Goal: Task Accomplishment & Management: Use online tool/utility

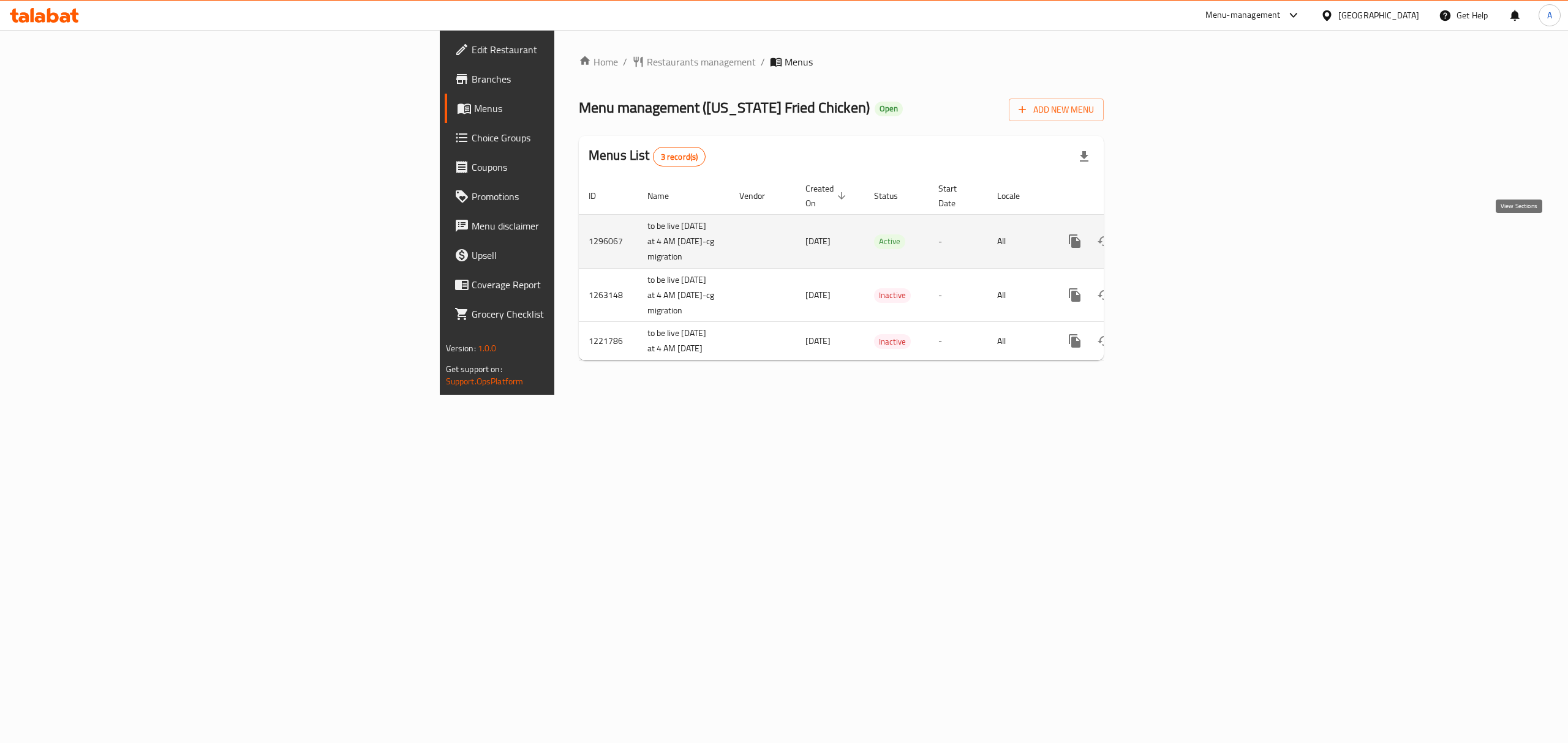
click at [1170, 240] on icon "enhanced table" at bounding box center [1162, 240] width 15 height 15
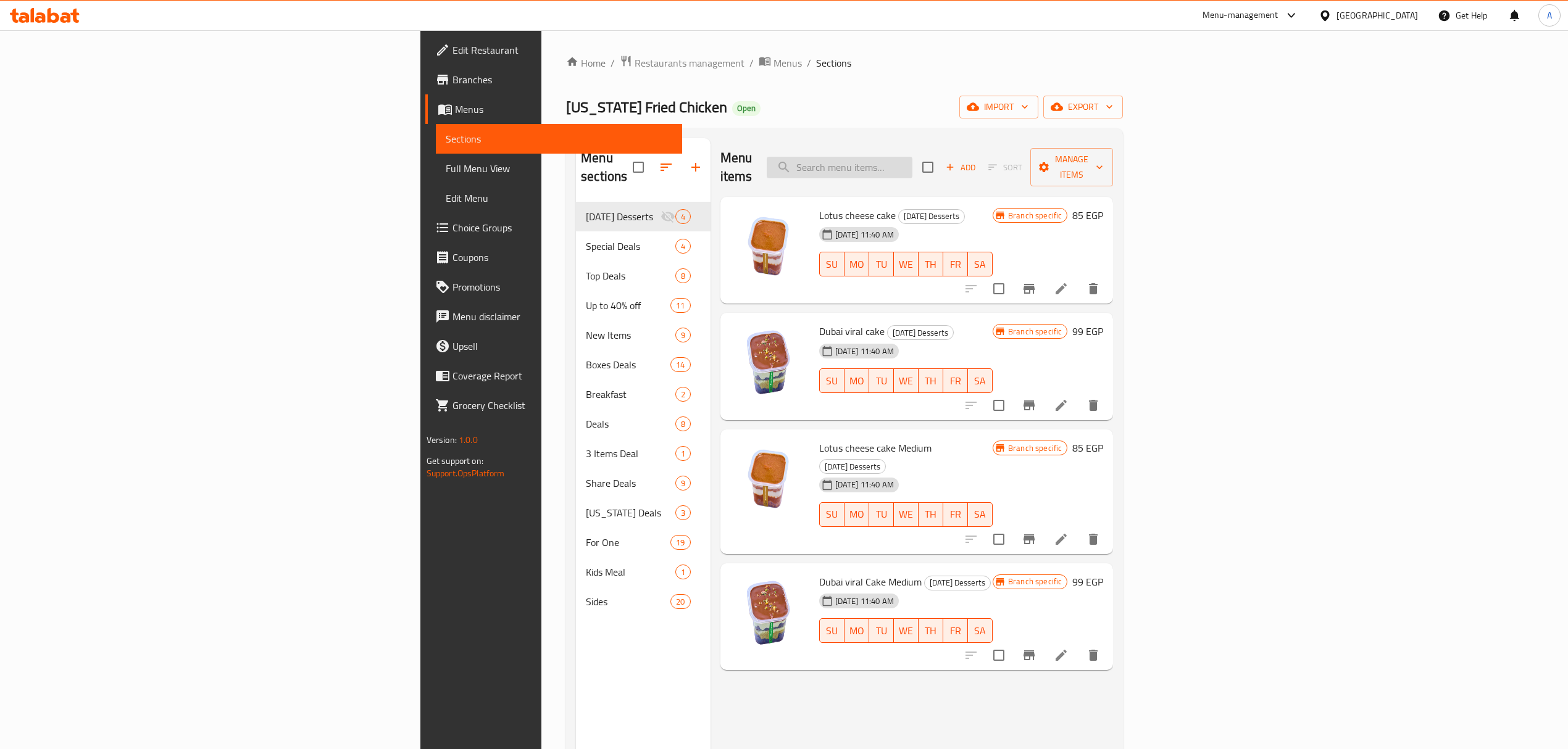
click at [912, 157] on input "search" at bounding box center [839, 167] width 146 height 22
paste input "Big Boss Flash Offer"
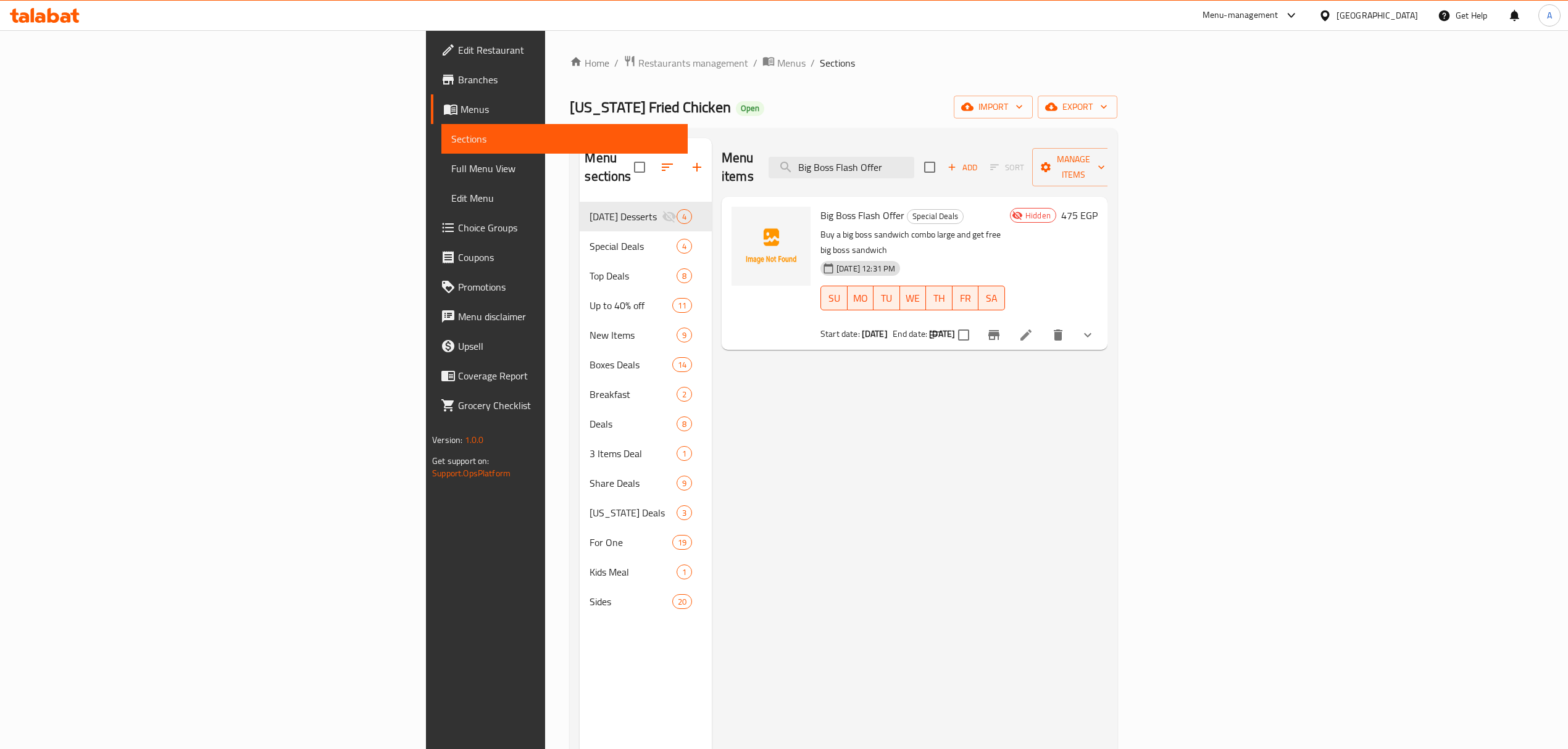
type input "Big Boss Flash Offer"
click at [1001, 328] on icon "Branch-specific-item" at bounding box center [993, 335] width 15 height 15
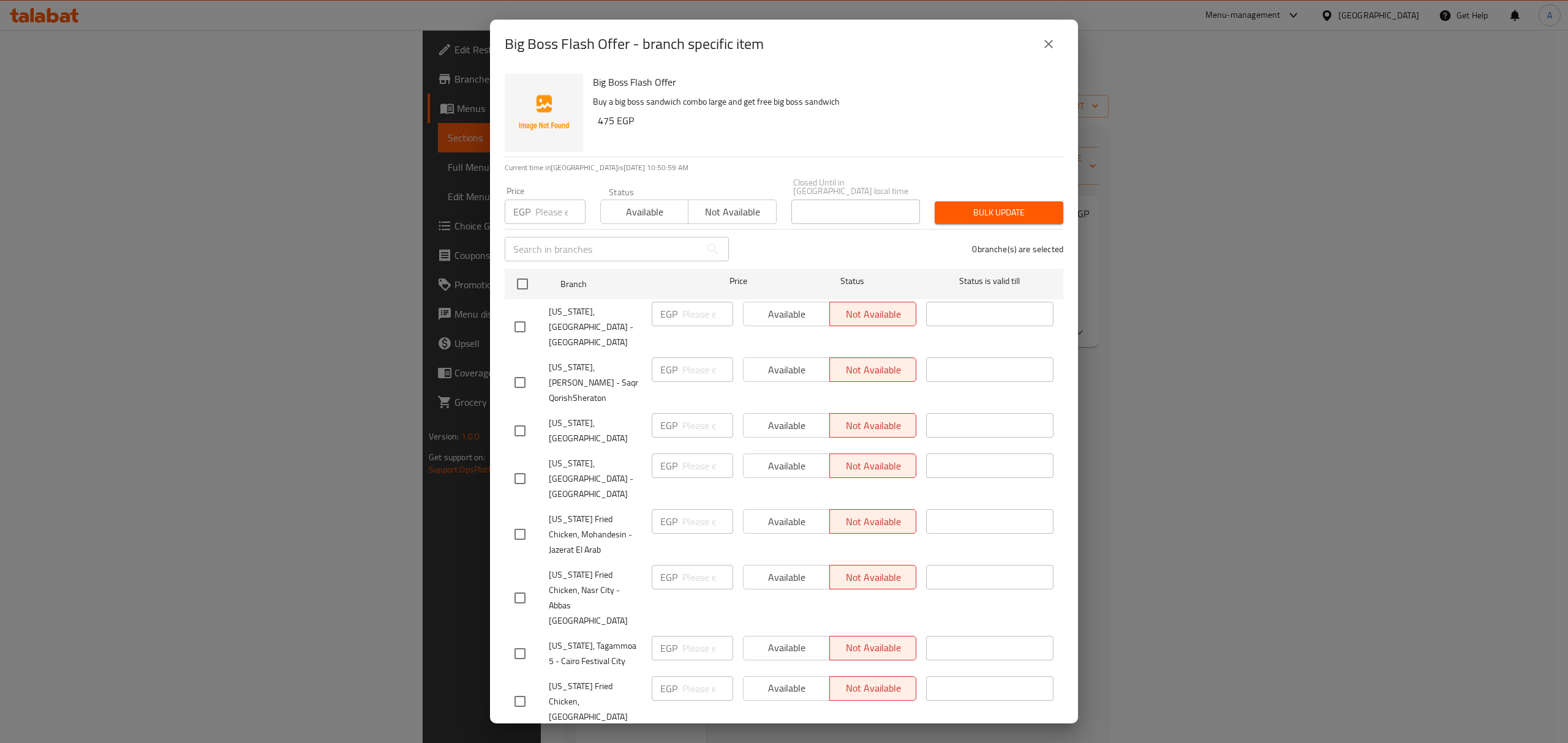
click at [1049, 50] on button "close" at bounding box center [1049, 44] width 29 height 29
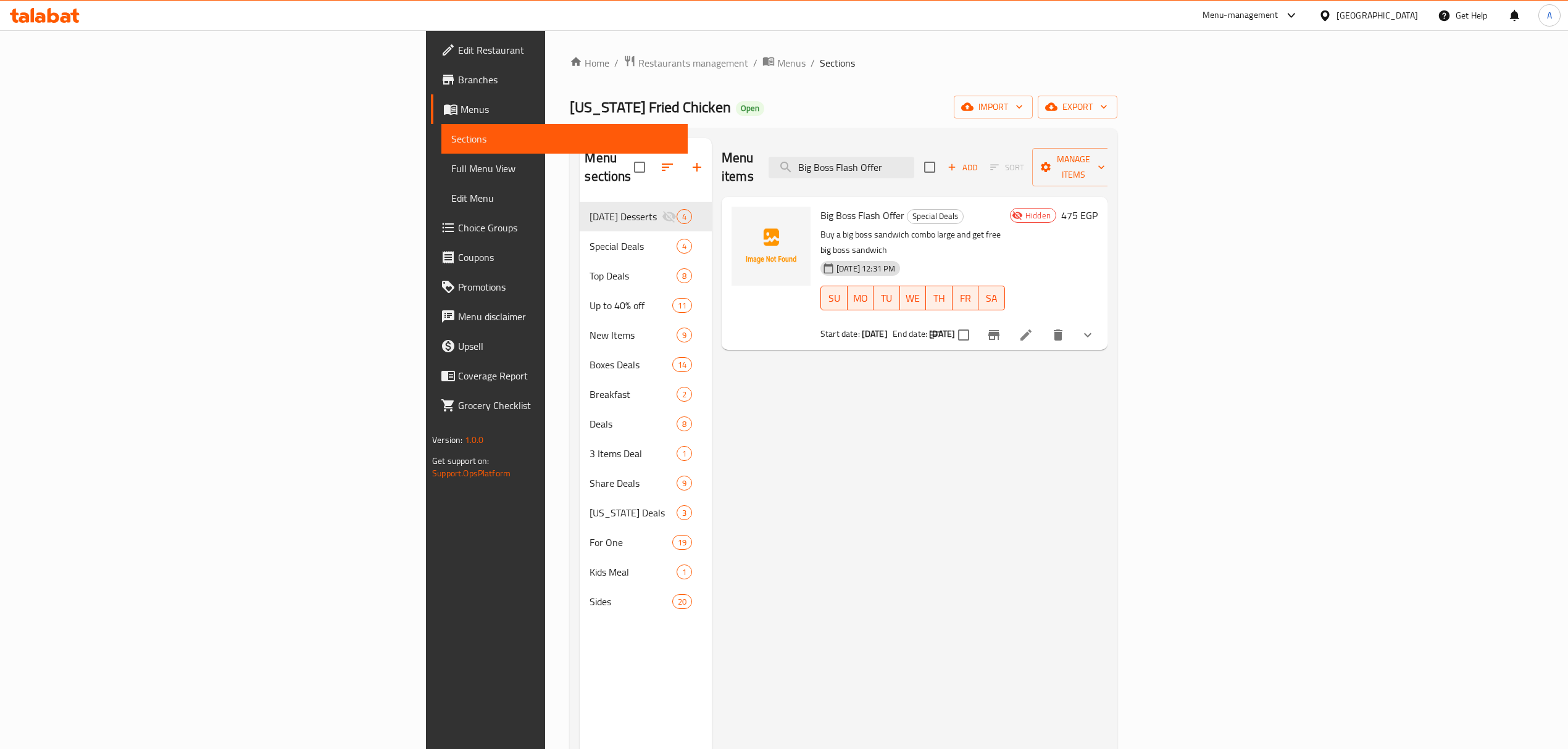
click at [885, 227] on p "Buy a big boss sandwich combo large and get free big boss sandwich" at bounding box center [913, 242] width 185 height 31
copy div "Buy a big boss sandwich combo large and get free big boss sandwich"
